Goal: Communication & Community: Answer question/provide support

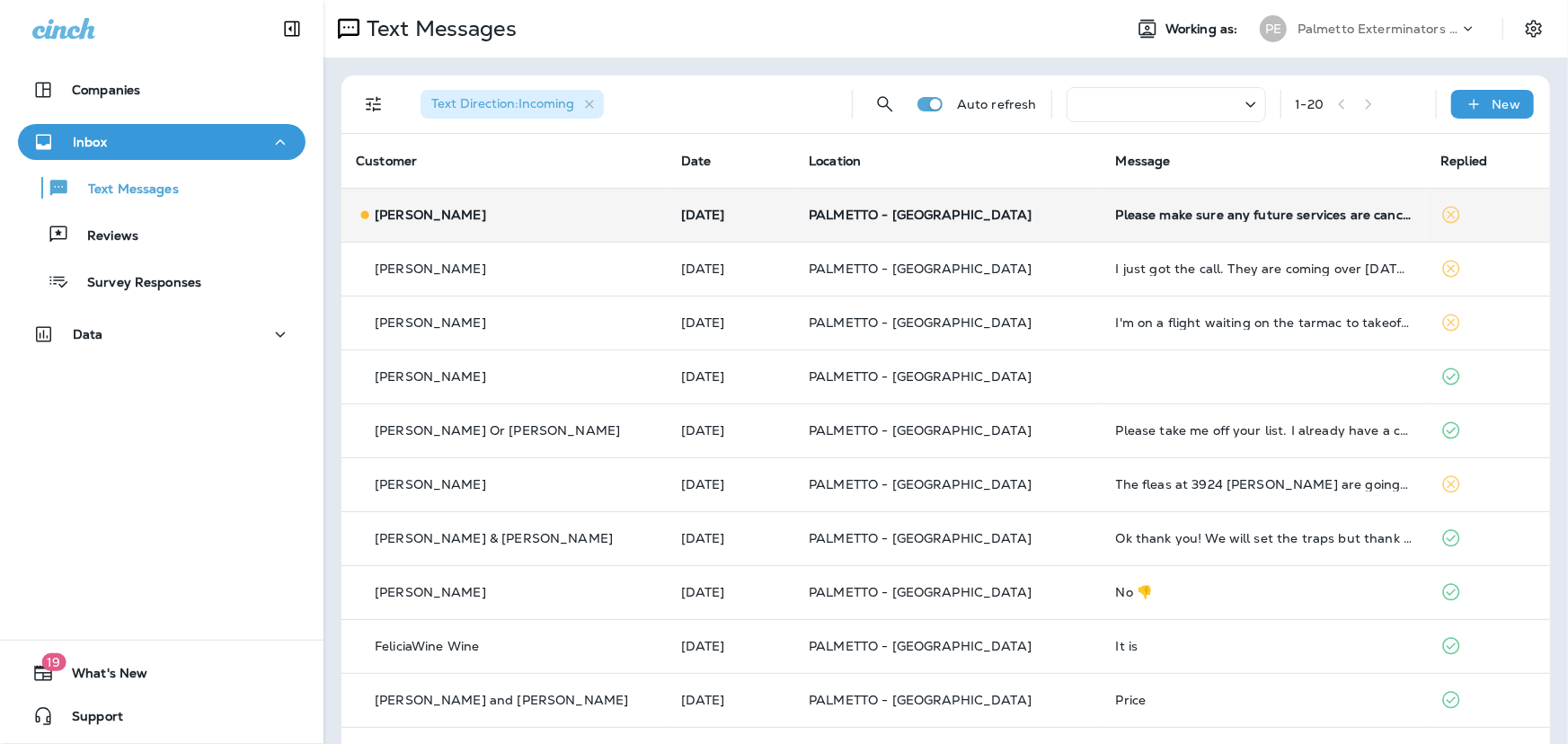
click at [913, 223] on td "PALMETTO - [GEOGRAPHIC_DATA]" at bounding box center [947, 215] width 307 height 54
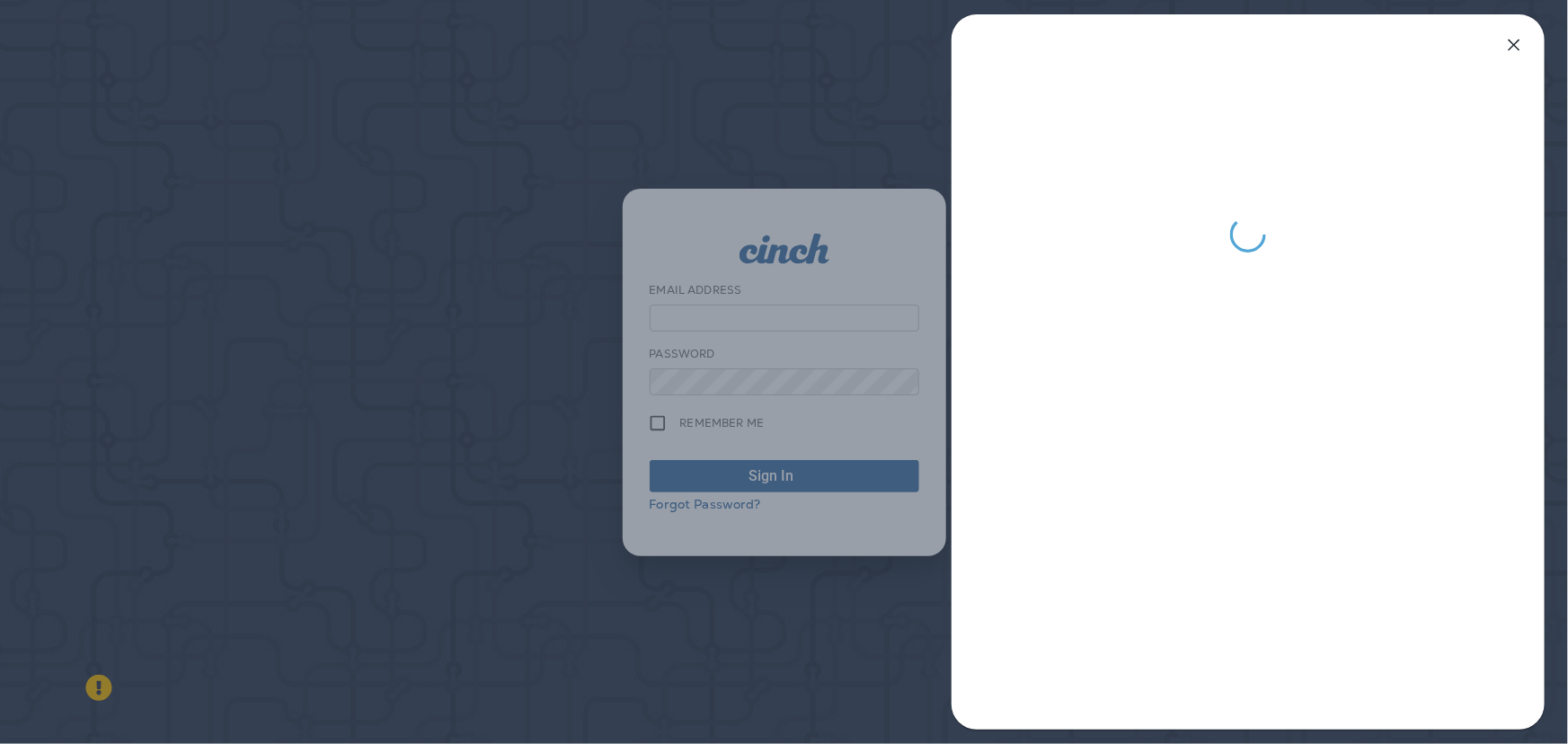
type input "**********"
drag, startPoint x: 1513, startPoint y: 45, endPoint x: 856, endPoint y: 52, distance: 657.0
click at [1512, 45] on icon "button" at bounding box center [1514, 46] width 12 height 12
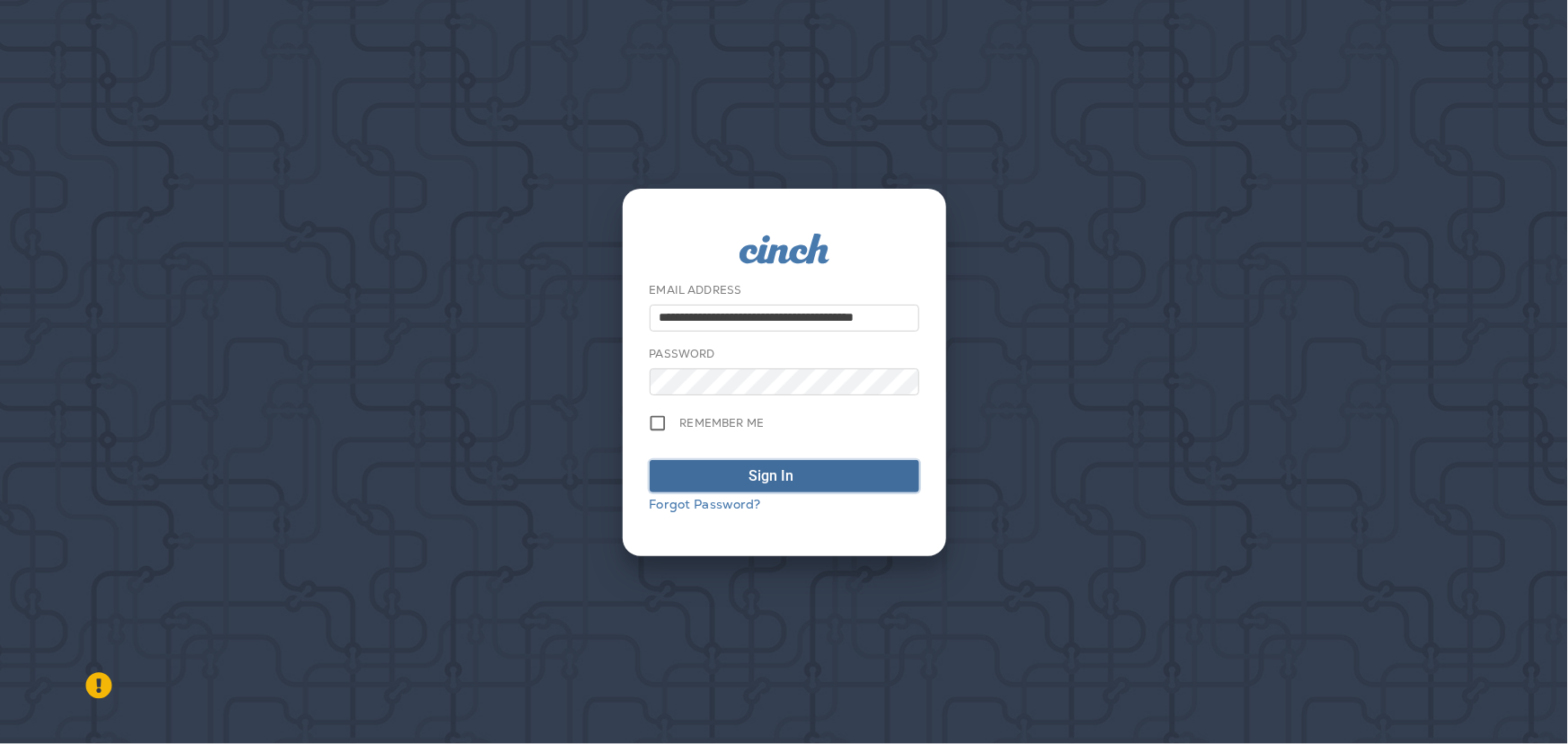
click at [791, 470] on div "Sign In" at bounding box center [771, 476] width 45 height 22
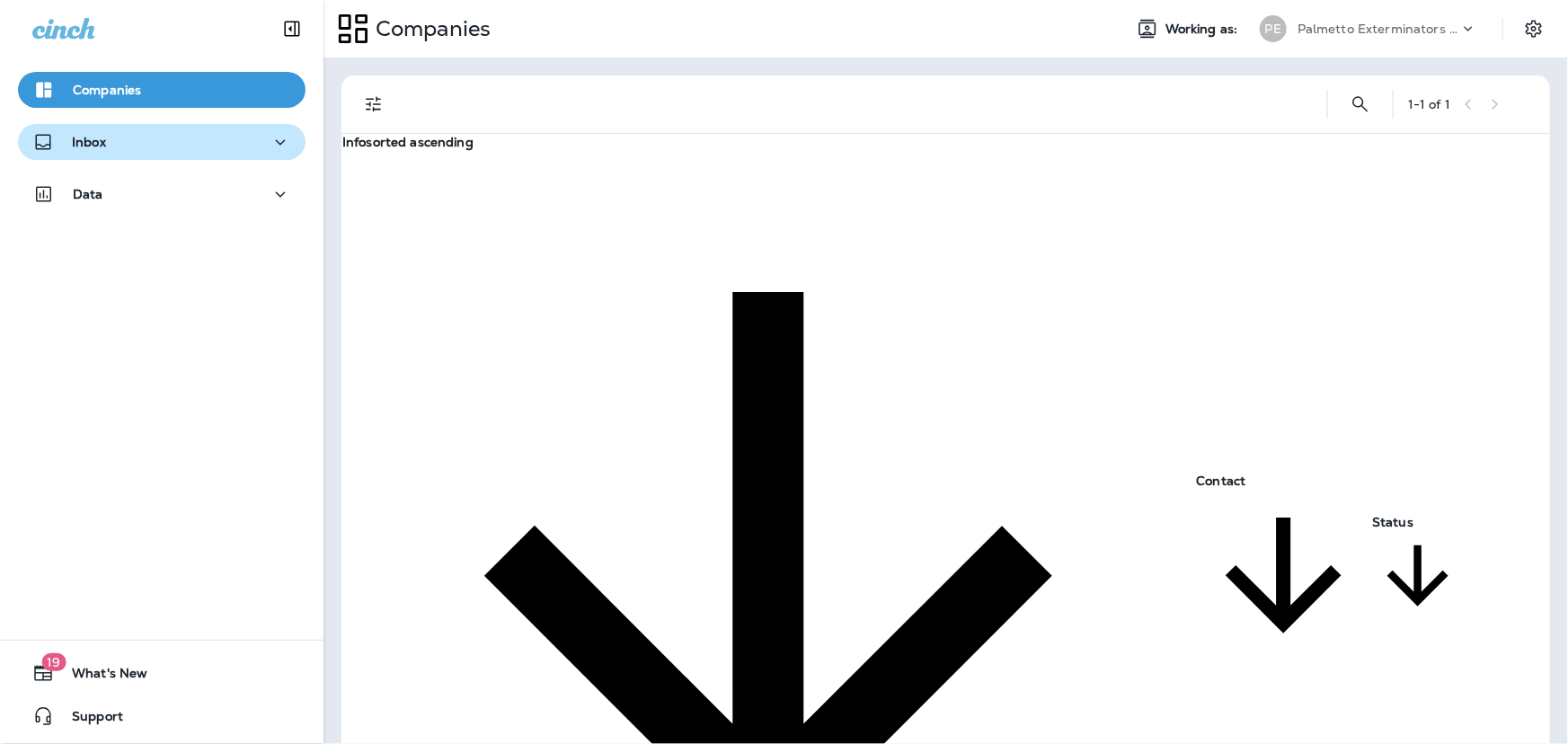
drag, startPoint x: 161, startPoint y: 142, endPoint x: 191, endPoint y: 156, distance: 33.1
click at [161, 143] on div "Inbox" at bounding box center [162, 142] width 258 height 23
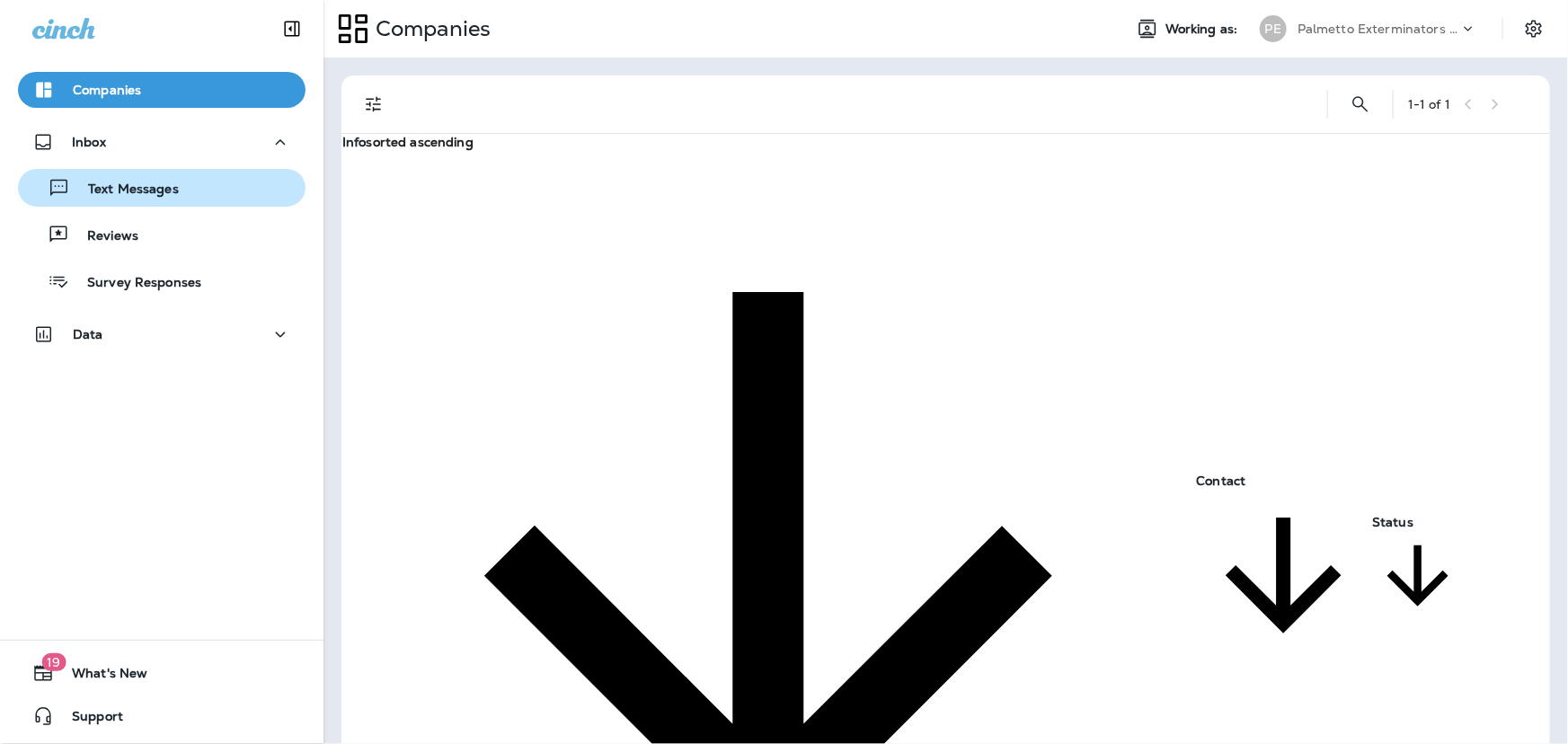
click at [116, 189] on p "Text Messages" at bounding box center [124, 190] width 108 height 17
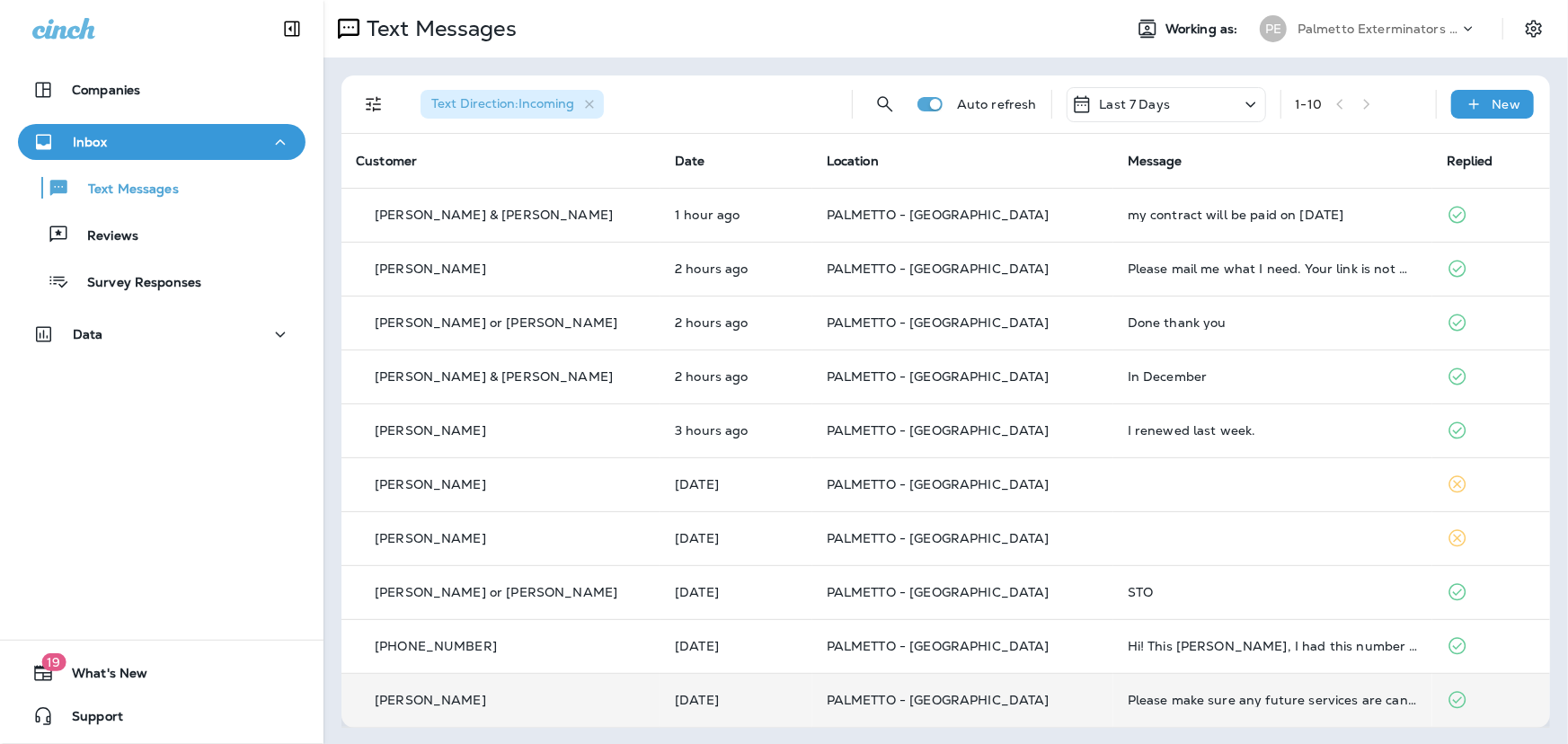
click at [933, 708] on td "PALMETTO - [GEOGRAPHIC_DATA]" at bounding box center [962, 699] width 301 height 54
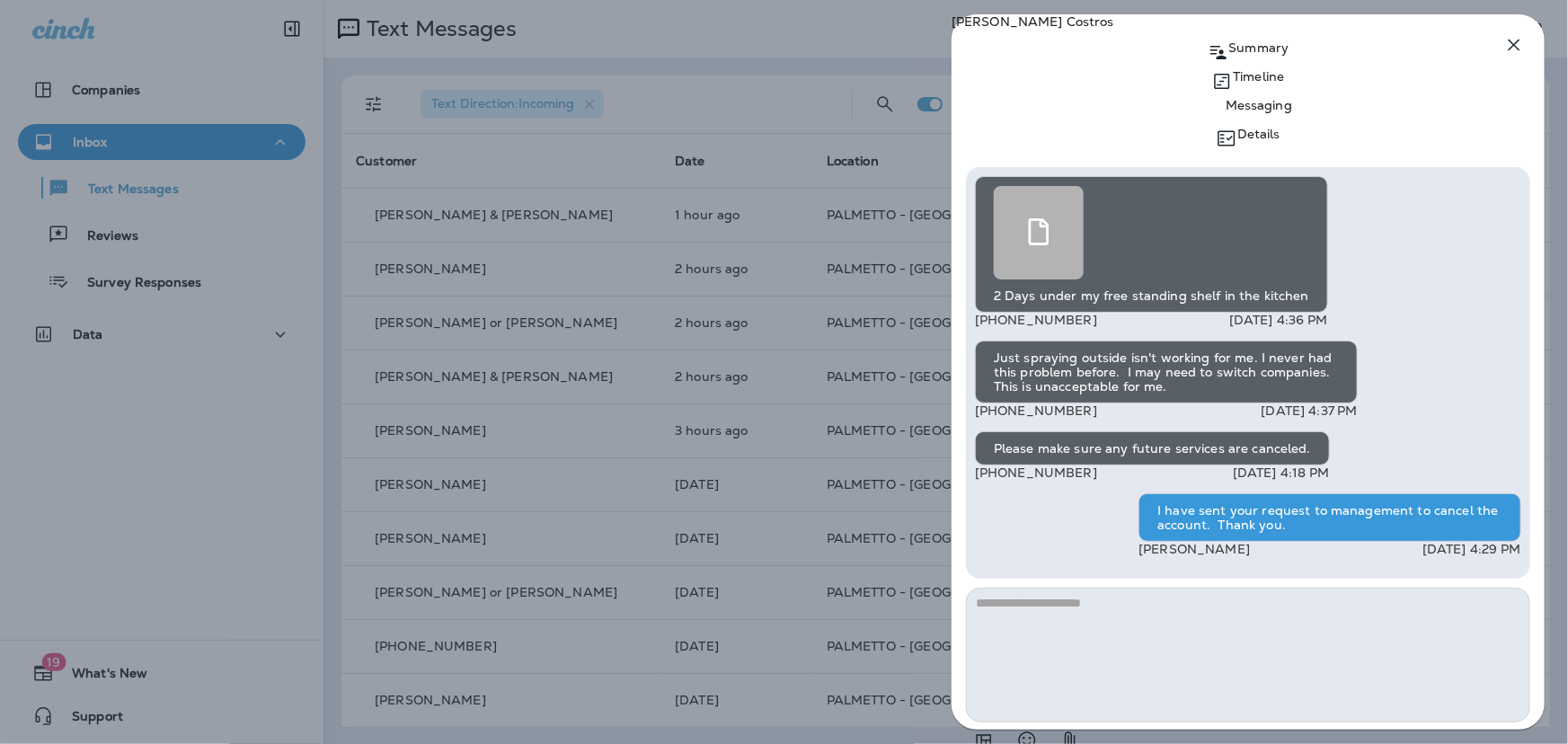
click at [1514, 45] on icon "button" at bounding box center [1514, 46] width 12 height 12
